Goal: Information Seeking & Learning: Check status

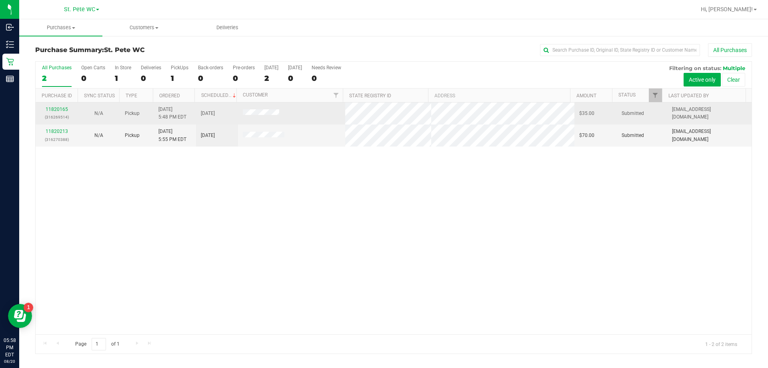
click at [52, 106] on div "11820165 (316269514)" at bounding box center [56, 113] width 32 height 15
click at [54, 112] on link "11820165" at bounding box center [57, 109] width 22 height 6
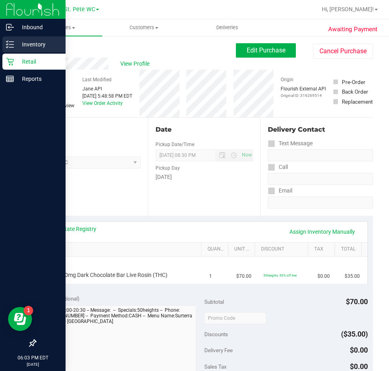
click at [31, 44] on p "Inventory" at bounding box center [38, 45] width 48 height 10
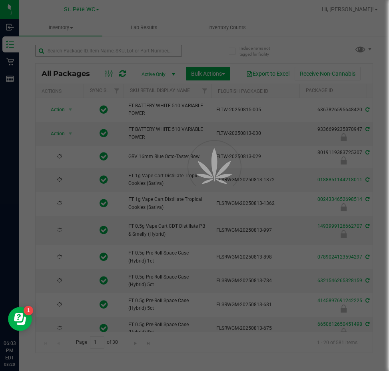
click at [104, 49] on div at bounding box center [194, 185] width 389 height 371
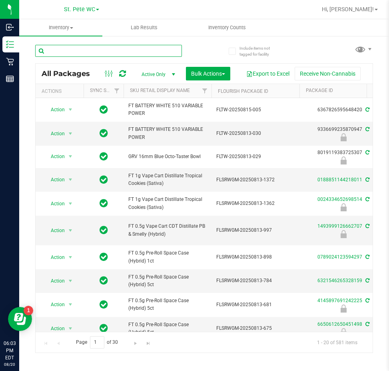
click at [111, 49] on input "text" at bounding box center [108, 51] width 147 height 12
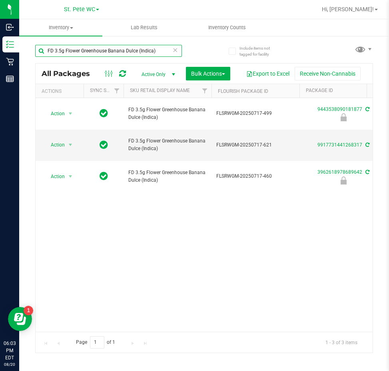
type input "FD 3.5g Flower Greenhouse Banana Dulce (Indica)"
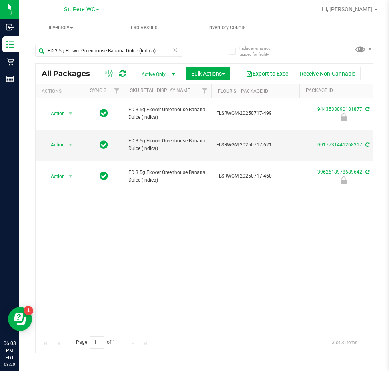
click at [207, 230] on div "Action Action Edit attributes Global inventory Locate package Package audit log…" at bounding box center [204, 215] width 337 height 234
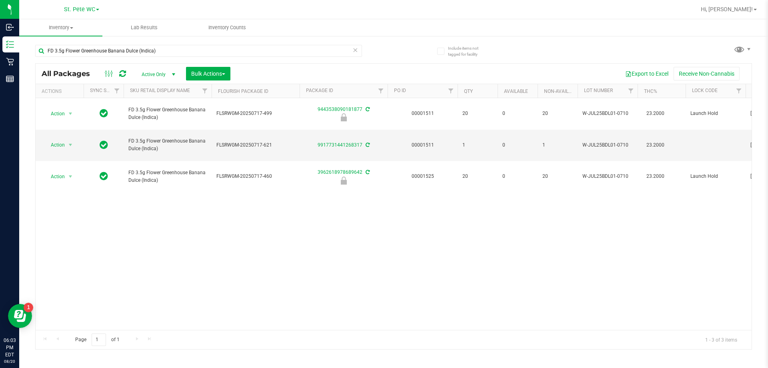
click at [318, 221] on div "Action Action Edit attributes Global inventory Locate package Package audit log…" at bounding box center [394, 214] width 716 height 232
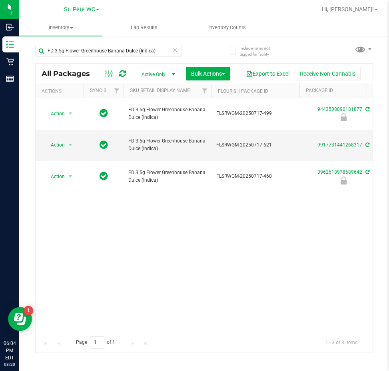
click at [173, 52] on icon at bounding box center [176, 50] width 6 height 10
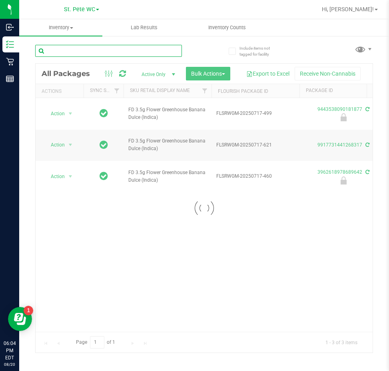
click at [152, 52] on input "text" at bounding box center [108, 51] width 147 height 12
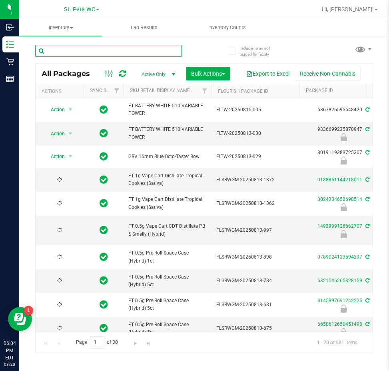
click at [151, 52] on input "text" at bounding box center [108, 51] width 147 height 12
type input "9443538090181877"
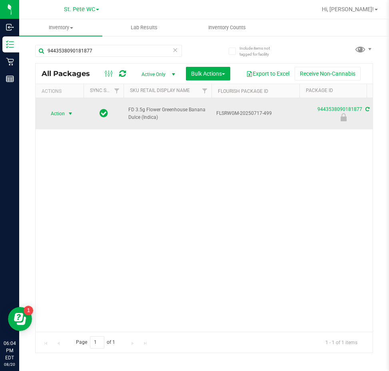
click at [57, 112] on span "Action" at bounding box center [55, 113] width 22 height 11
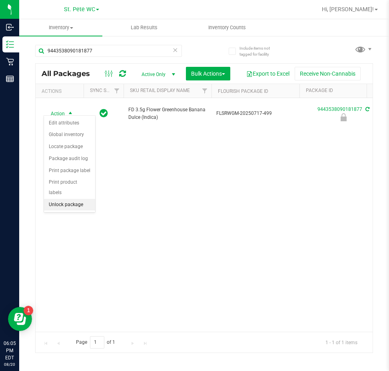
click at [62, 199] on li "Unlock package" at bounding box center [69, 205] width 51 height 12
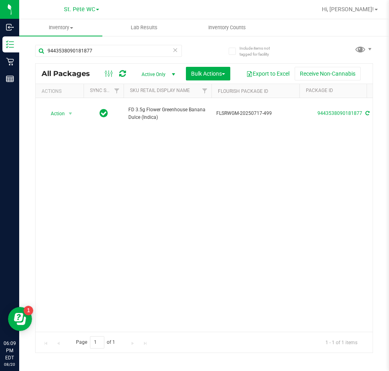
drag, startPoint x: 300, startPoint y: 266, endPoint x: 282, endPoint y: 236, distance: 35.0
click at [300, 266] on div "Action Action Create package Edit attributes Global inventory Locate package Lo…" at bounding box center [204, 215] width 337 height 234
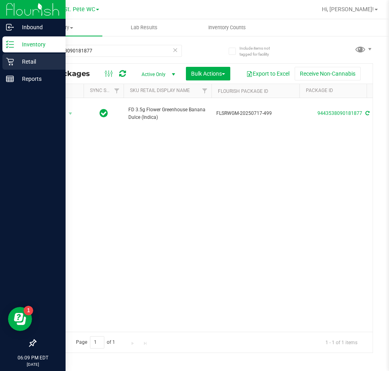
click at [11, 56] on div "Retail" at bounding box center [33, 62] width 63 height 16
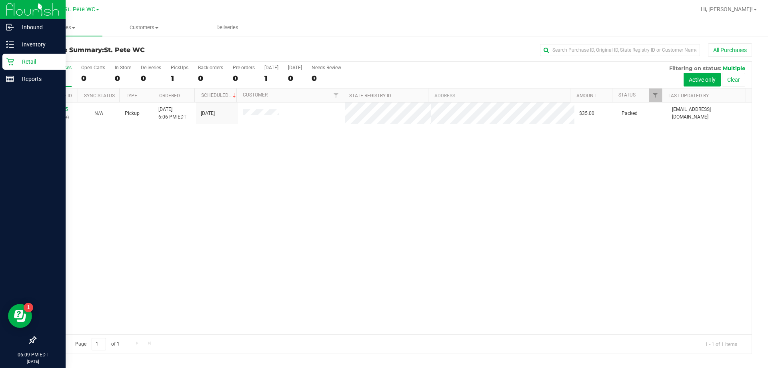
click at [377, 164] on div "11820165 (316269514) N/A Pickup [DATE] 6:06 PM EDT 8/20/2025 $35.00 Packed [EMA…" at bounding box center [394, 218] width 716 height 232
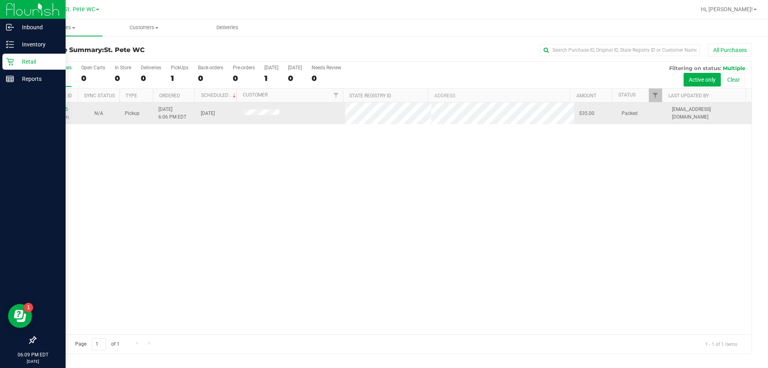
click at [50, 104] on td "11820165 (316269514)" at bounding box center [57, 113] width 42 height 22
click at [53, 107] on link "11820165" at bounding box center [57, 109] width 22 height 6
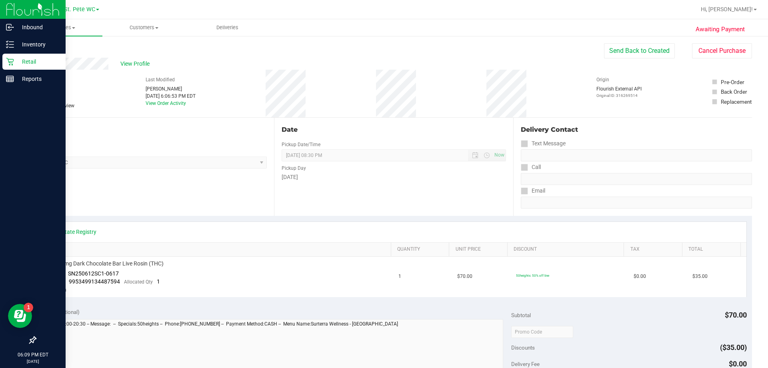
click at [13, 59] on icon at bounding box center [10, 62] width 8 height 8
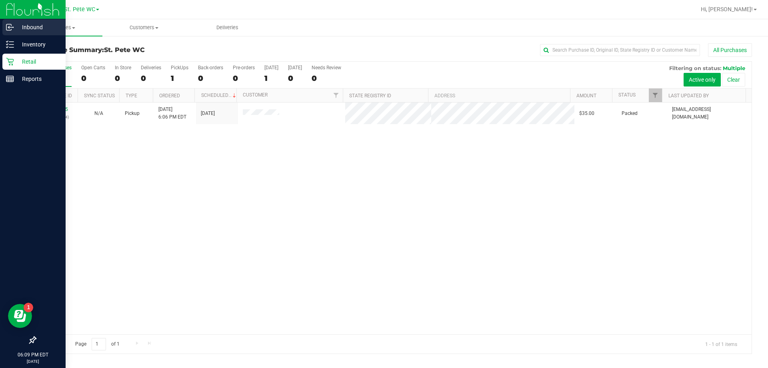
click at [7, 24] on icon at bounding box center [8, 27] width 5 height 6
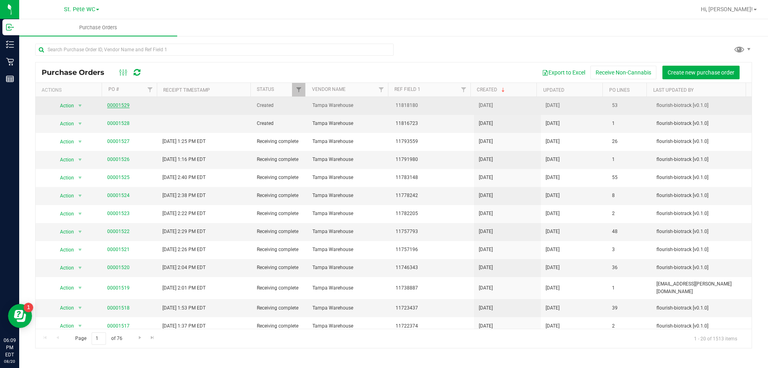
click at [121, 103] on link "00001529" at bounding box center [118, 105] width 22 height 6
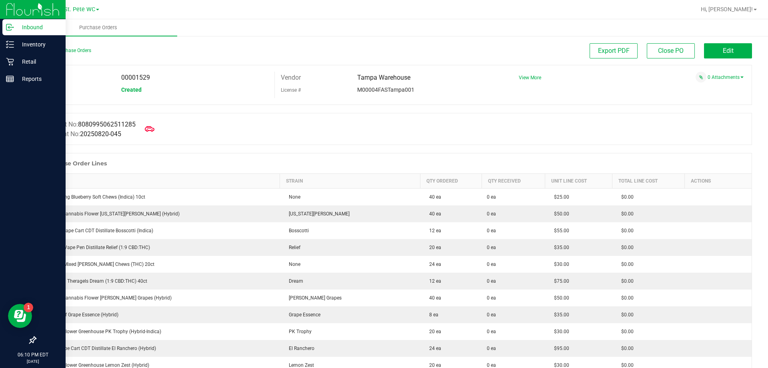
click at [36, 29] on p "Inbound" at bounding box center [38, 27] width 48 height 10
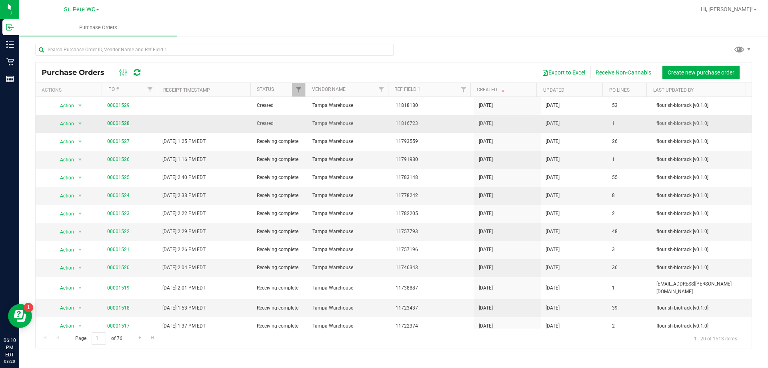
click at [114, 122] on link "00001528" at bounding box center [118, 123] width 22 height 6
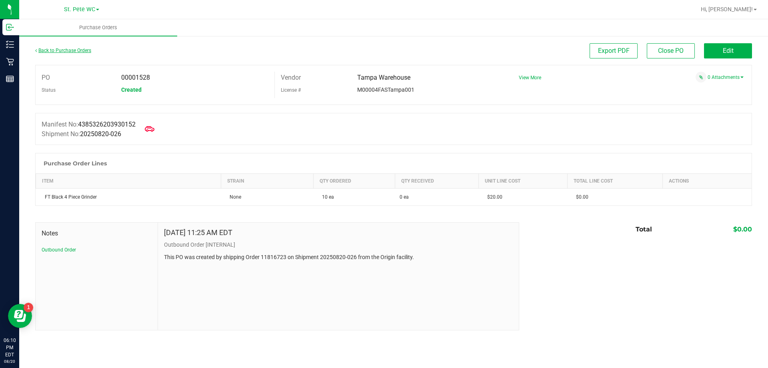
click at [72, 51] on link "Back to Purchase Orders" at bounding box center [63, 51] width 56 height 6
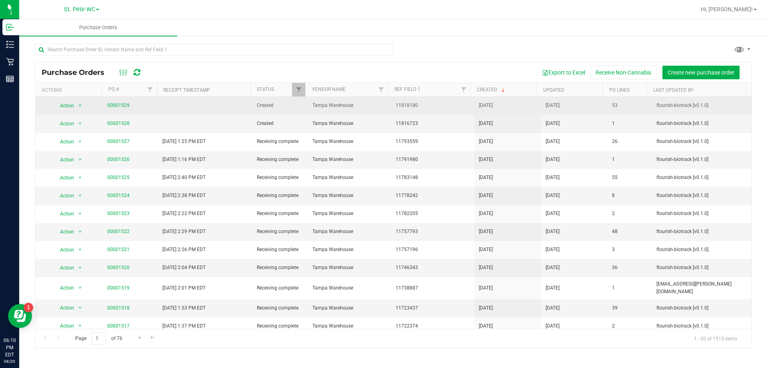
click at [114, 100] on td "00001529" at bounding box center [130, 106] width 56 height 18
click at [112, 104] on link "00001529" at bounding box center [118, 105] width 22 height 6
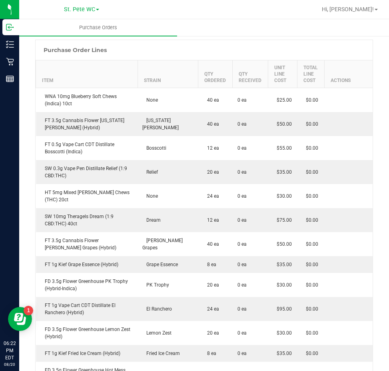
scroll to position [268, 0]
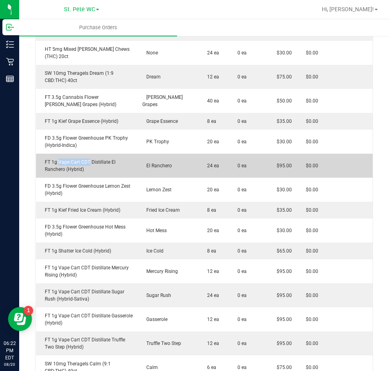
drag, startPoint x: 90, startPoint y: 154, endPoint x: 60, endPoint y: 160, distance: 30.1
click at [58, 158] on div "FT 1g Vape Cart CDT Distillate El Ranchero (Hybrid)" at bounding box center [87, 165] width 92 height 14
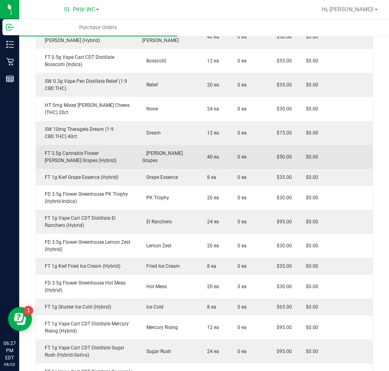
scroll to position [235, 0]
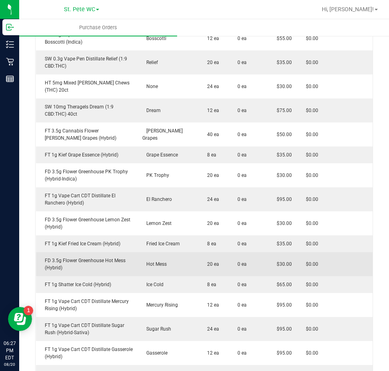
click at [133, 266] on td "FD 3.5g Flower Greenhouse Hot Mess (Hybrid)" at bounding box center [87, 264] width 102 height 24
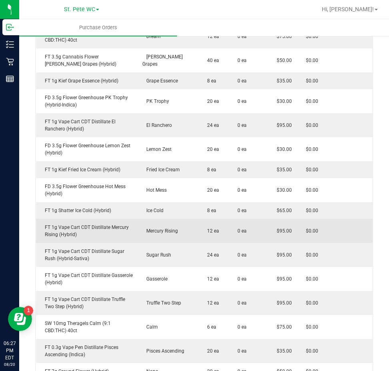
scroll to position [320, 0]
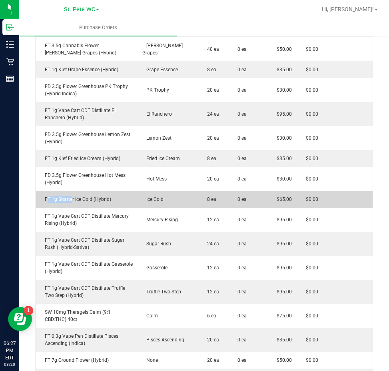
drag, startPoint x: 72, startPoint y: 192, endPoint x: 48, endPoint y: 191, distance: 23.3
click at [48, 196] on div "FT 1g Shatter Ice Cold (Hybrid)" at bounding box center [87, 199] width 92 height 7
click at [66, 196] on div "FT 1g Shatter Ice Cold (Hybrid)" at bounding box center [87, 199] width 92 height 7
drag, startPoint x: 72, startPoint y: 193, endPoint x: 52, endPoint y: 193, distance: 20.4
click at [52, 196] on div "FT 1g Shatter Ice Cold (Hybrid)" at bounding box center [87, 199] width 92 height 7
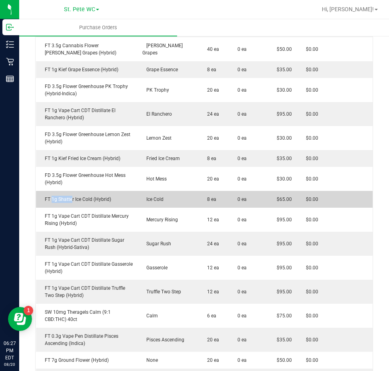
click at [72, 196] on div "FT 1g Shatter Ice Cold (Hybrid)" at bounding box center [87, 199] width 92 height 7
drag, startPoint x: 74, startPoint y: 191, endPoint x: 44, endPoint y: 188, distance: 29.3
click at [44, 196] on div "FT 1g Shatter Ice Cold (Hybrid)" at bounding box center [87, 199] width 92 height 7
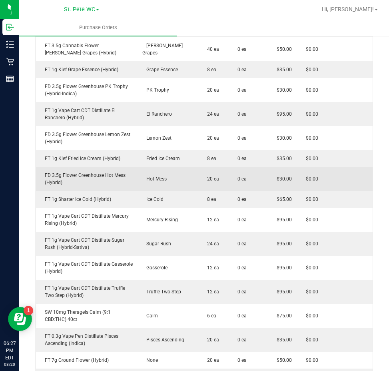
click at [167, 167] on td "Hot Mess" at bounding box center [168, 179] width 61 height 24
click at [124, 181] on td "FD 3.5g Flower Greenhouse Hot Mess (Hybrid)" at bounding box center [87, 179] width 102 height 24
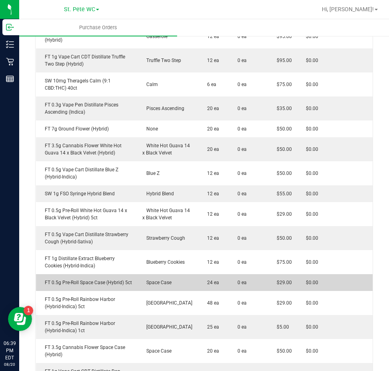
scroll to position [560, 0]
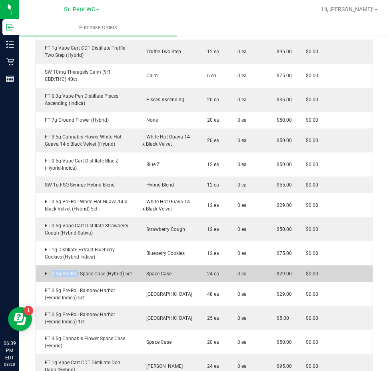
drag, startPoint x: 77, startPoint y: 264, endPoint x: 51, endPoint y: 262, distance: 26.5
click at [51, 265] on td "FT 0.5g Pre-Roll Space Case (Hybrid) 5ct" at bounding box center [87, 273] width 102 height 17
click at [78, 265] on td "FT 0.5g Pre-Roll Space Case (Hybrid) 5ct" at bounding box center [87, 273] width 102 height 17
drag, startPoint x: 78, startPoint y: 264, endPoint x: 40, endPoint y: 261, distance: 37.7
click at [40, 265] on td "FT 0.5g Pre-Roll Space Case (Hybrid) 5ct" at bounding box center [87, 273] width 102 height 17
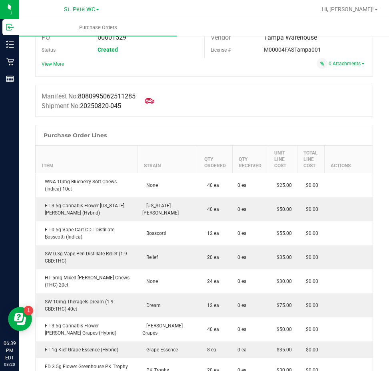
scroll to position [632, 0]
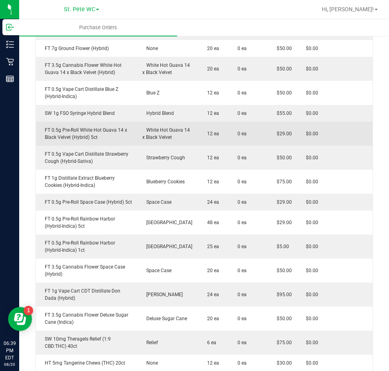
click at [118, 136] on td "FT 0.5g Pre-Roll White Hot Guava 14 x Black Velvet (Hybrid) 5ct" at bounding box center [87, 134] width 102 height 24
